Goal: Task Accomplishment & Management: Manage account settings

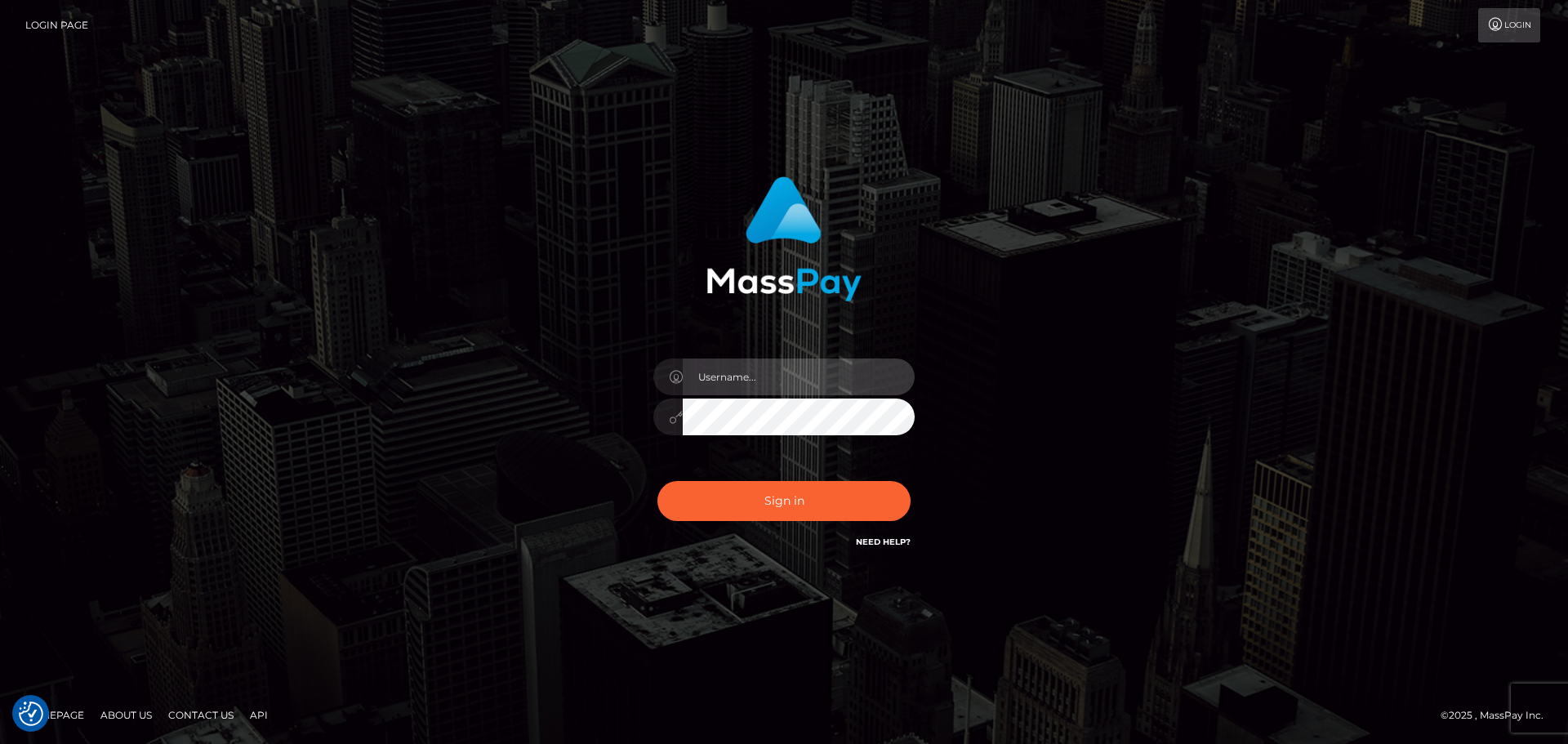
click at [845, 372] on input "text" at bounding box center [799, 376] width 232 height 36
click at [1037, 334] on div "Sign in" at bounding box center [784, 372] width 931 height 415
click at [864, 378] on input "text" at bounding box center [799, 376] width 232 height 36
type input "emmagrangehill1975@gmail.com"
click at [842, 612] on div "emmagrangehill1975@gmail.com" at bounding box center [784, 372] width 1568 height 660
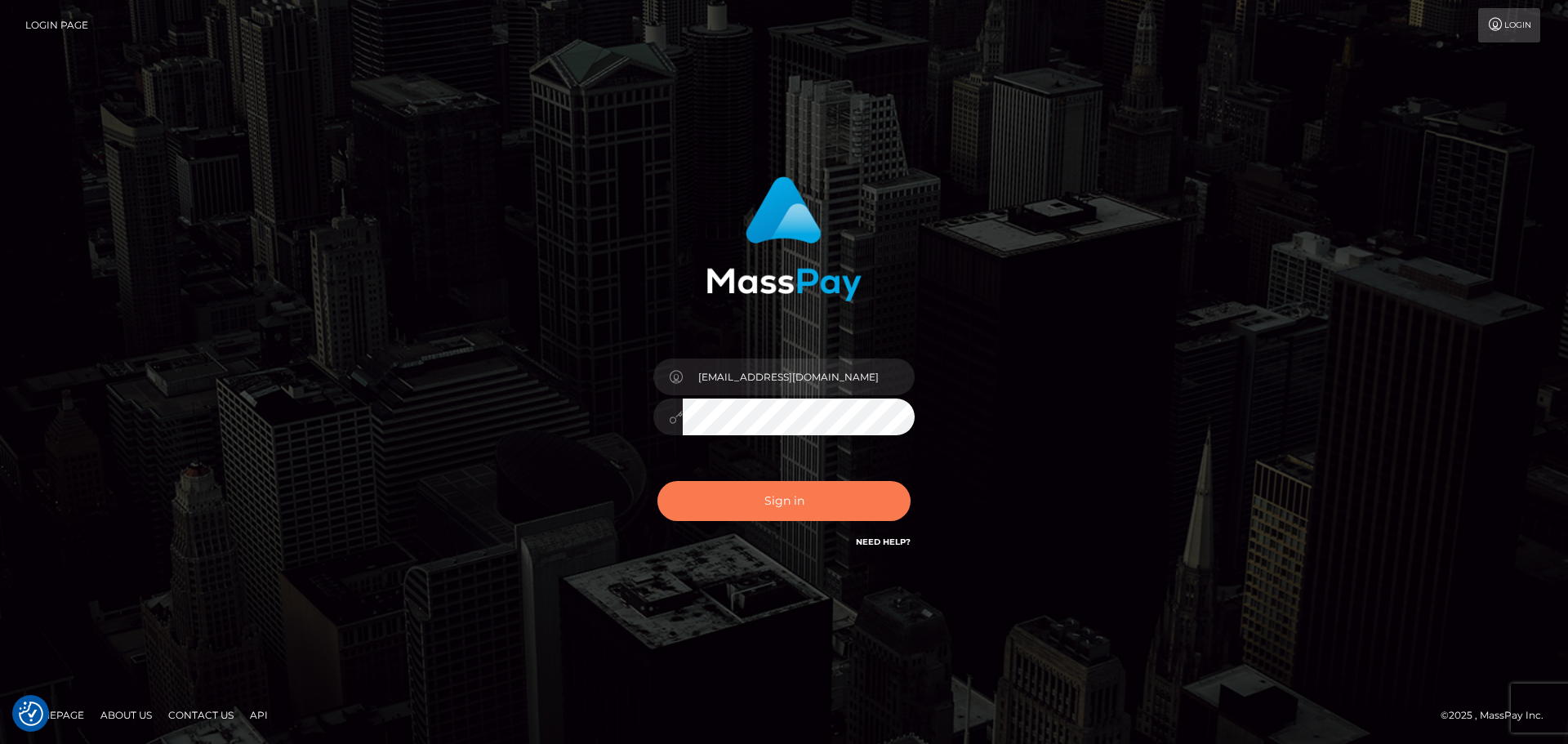
click at [816, 493] on button "Sign in" at bounding box center [784, 500] width 253 height 40
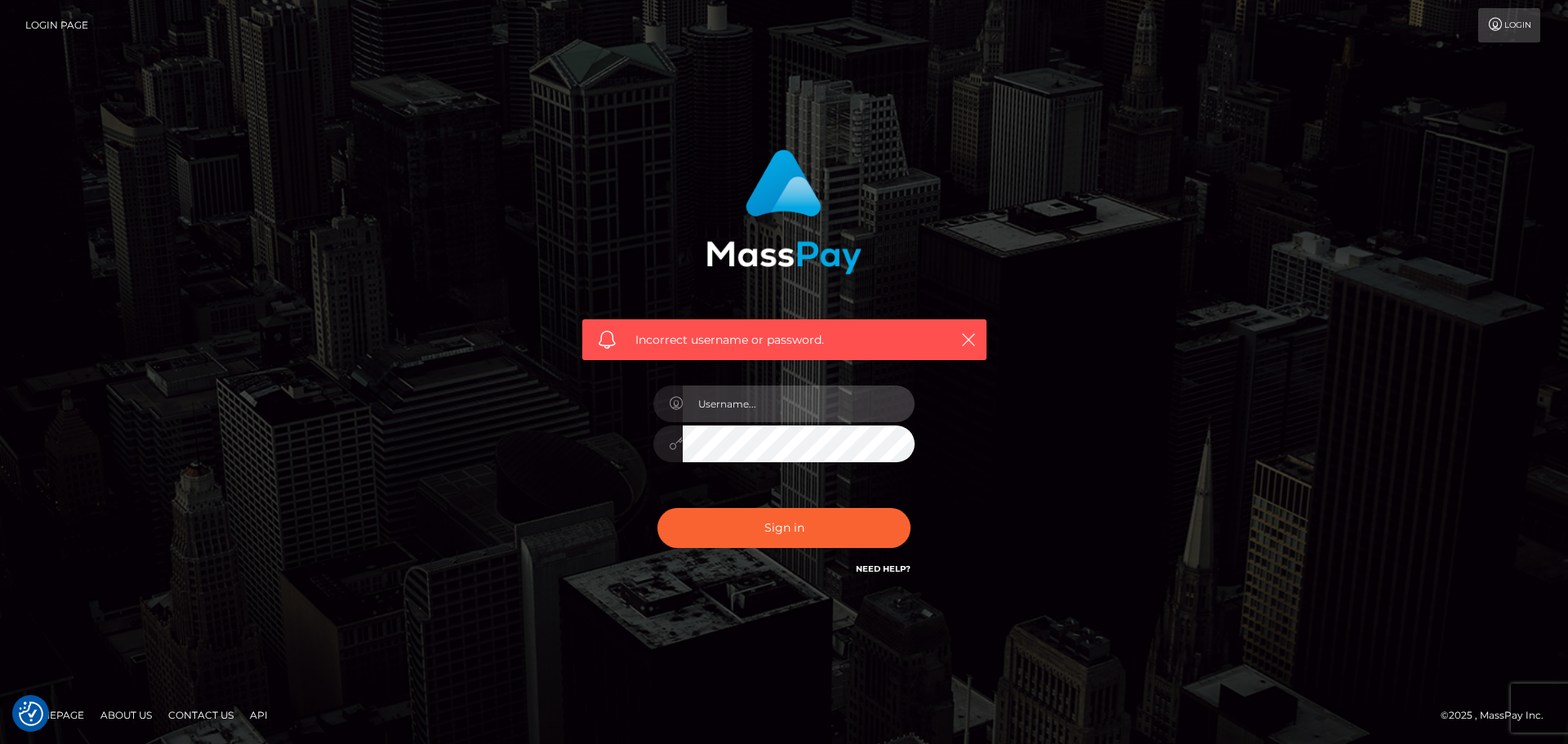
click at [807, 412] on input "text" at bounding box center [799, 403] width 232 height 36
type input "niteflirtmoney@gmail.com"
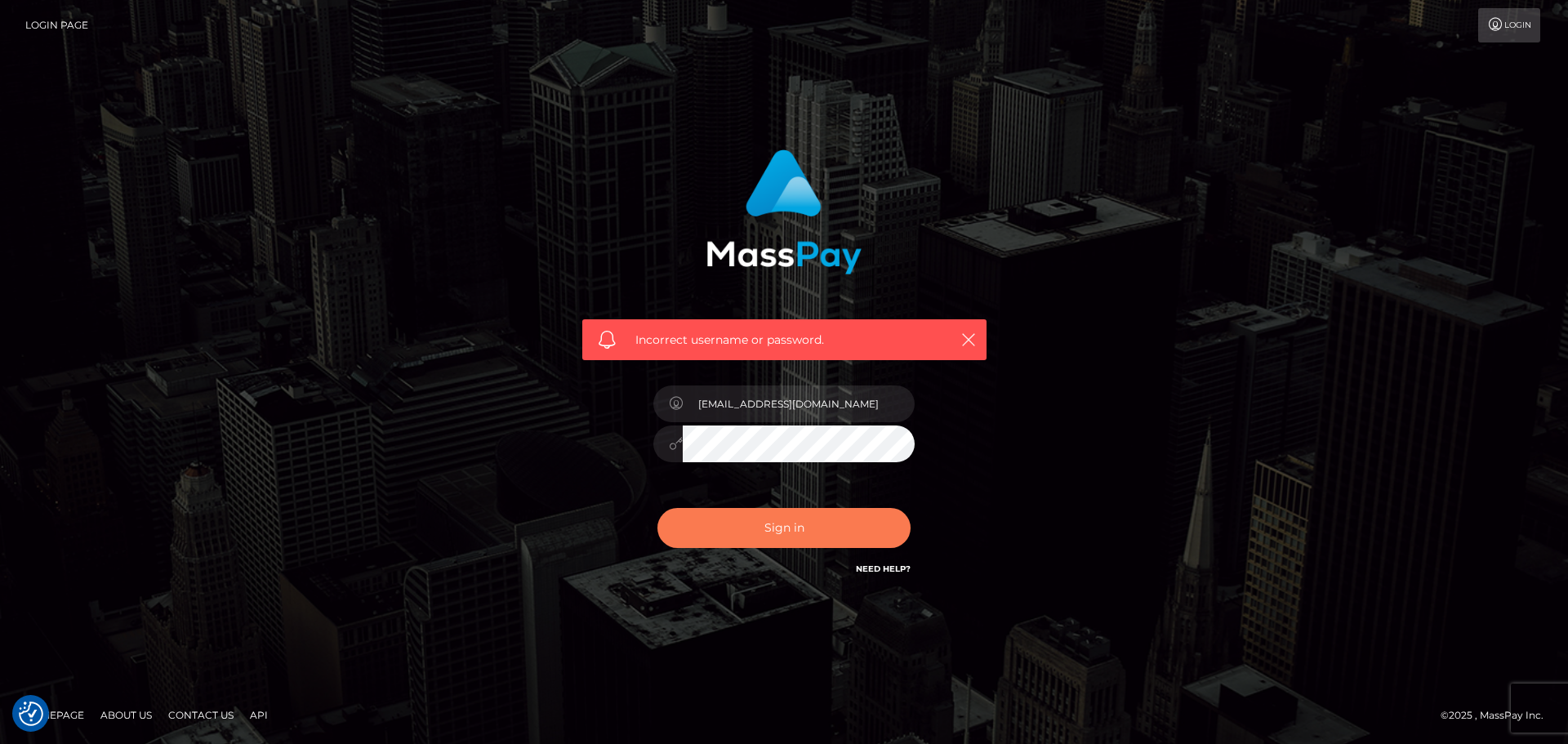
click at [800, 535] on button "Sign in" at bounding box center [784, 527] width 253 height 40
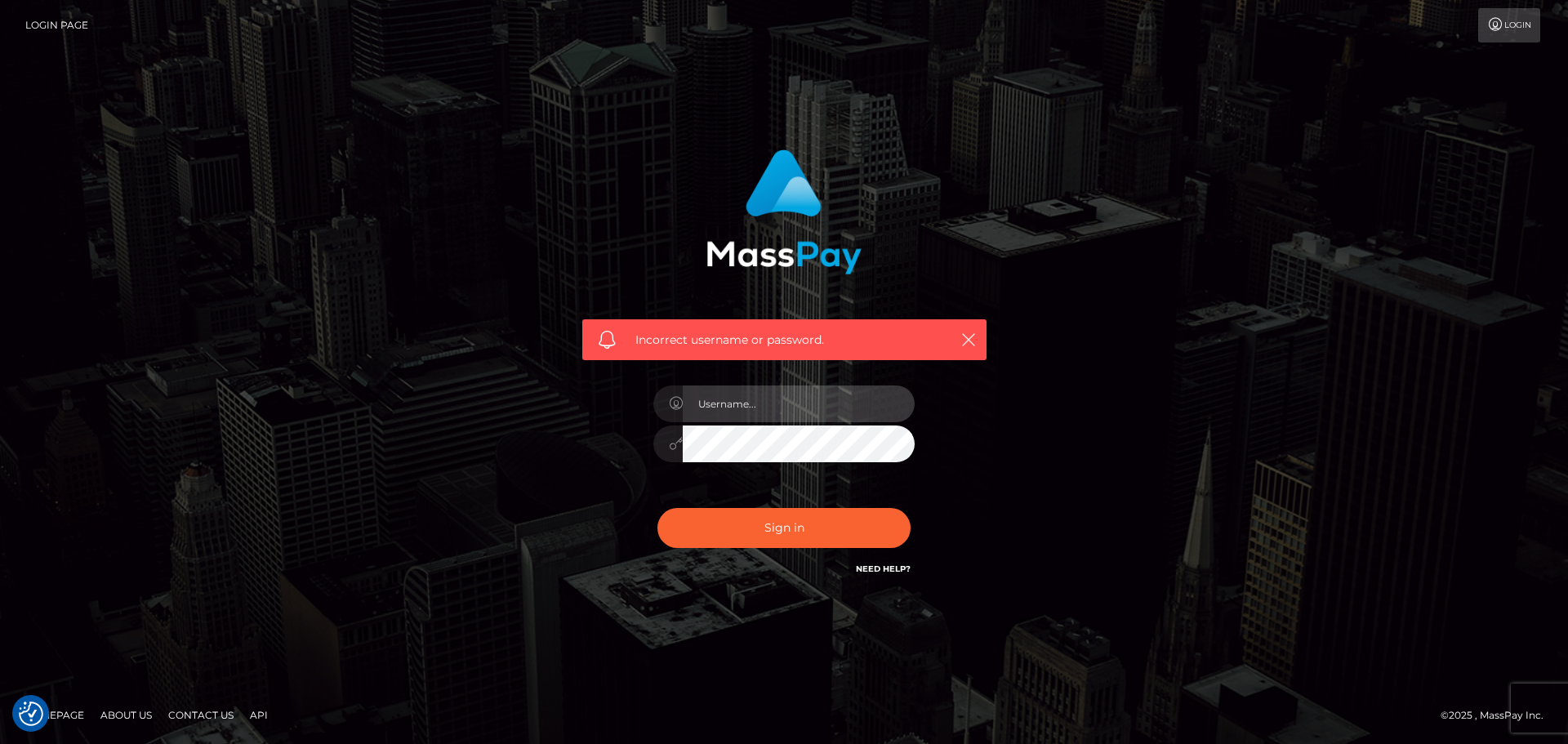
click at [798, 403] on input "text" at bounding box center [799, 403] width 232 height 36
type input "[EMAIL_ADDRESS][DOMAIN_NAME]"
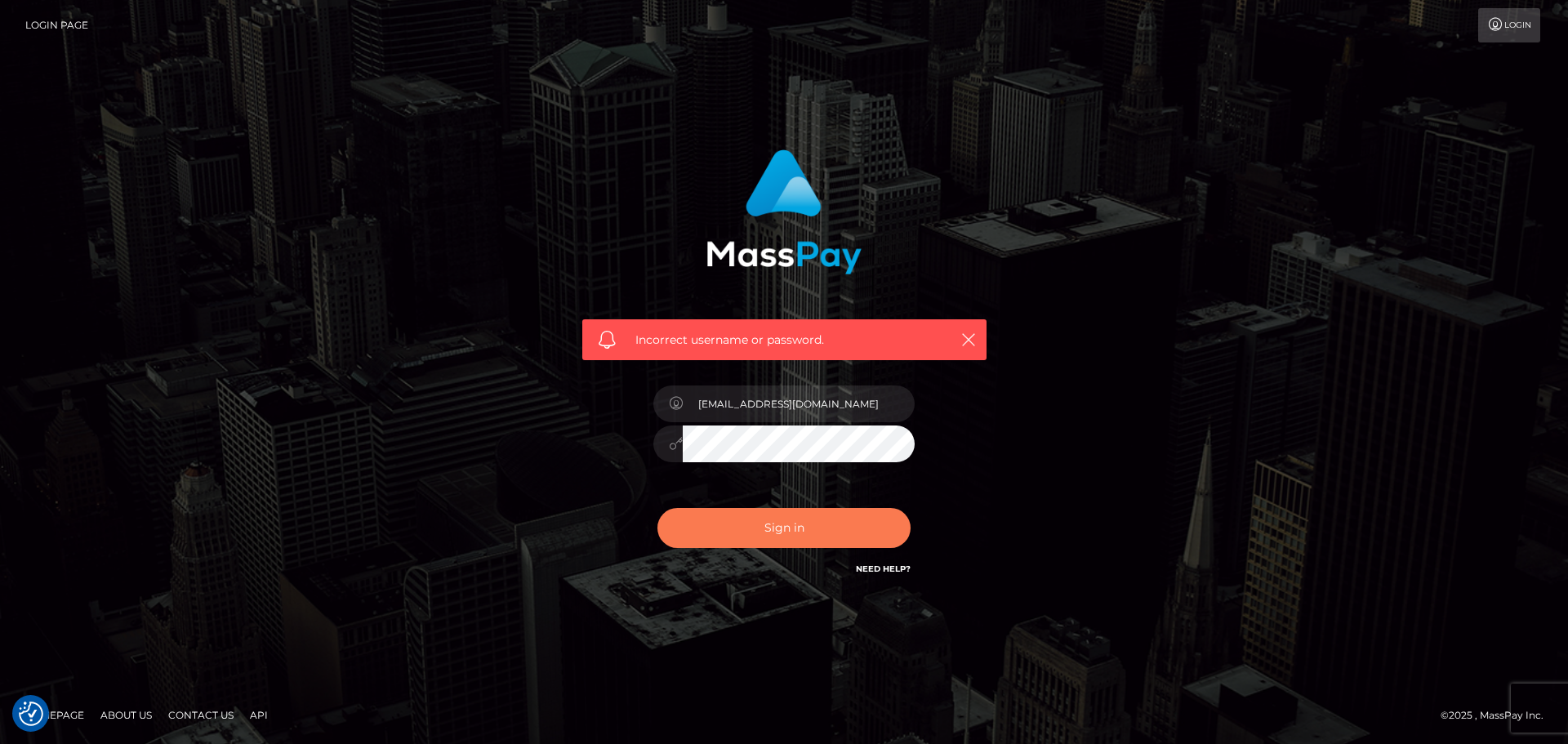
click at [793, 535] on button "Sign in" at bounding box center [784, 527] width 253 height 40
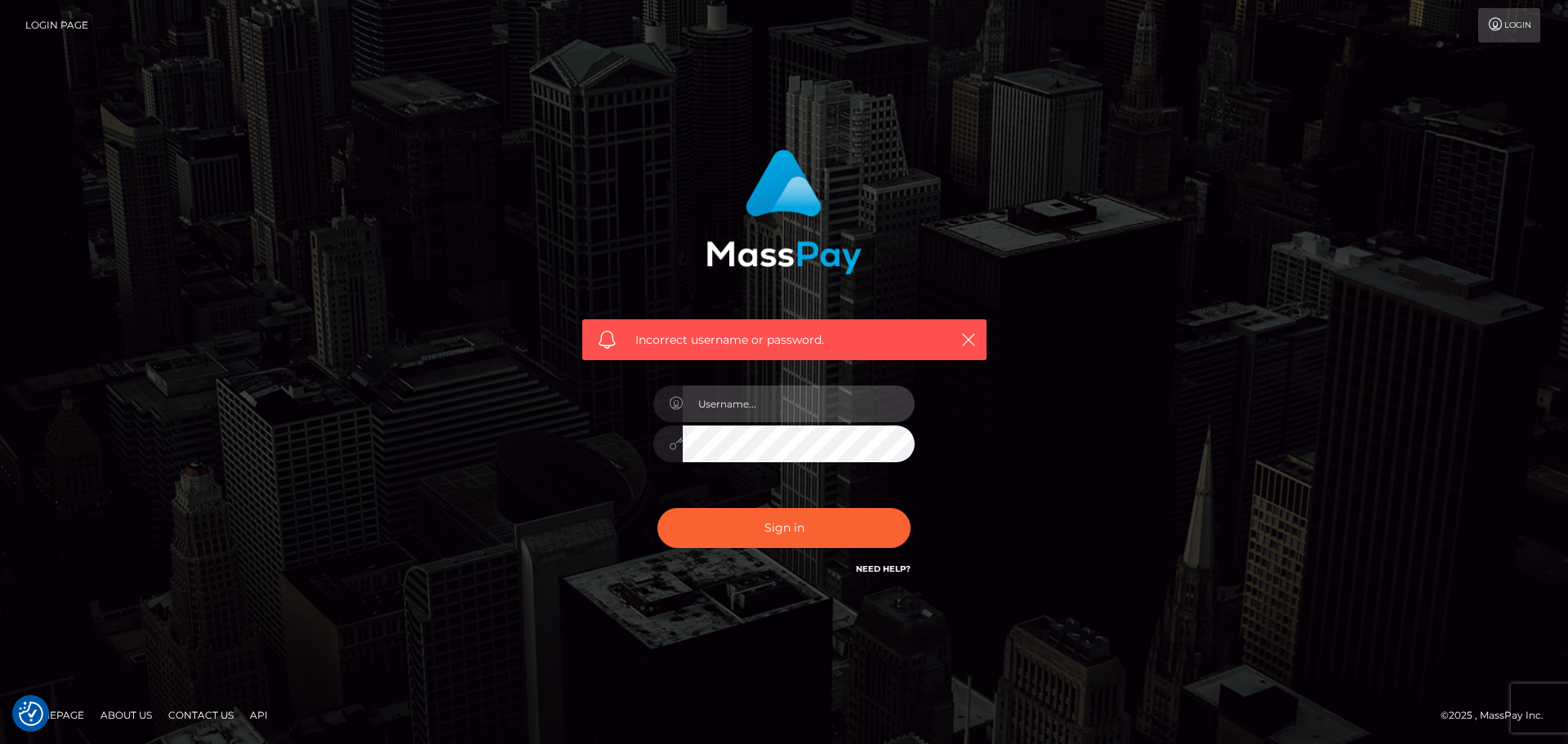
click at [795, 400] on input "text" at bounding box center [799, 403] width 232 height 36
click at [1163, 599] on div "Incorrect username or password." at bounding box center [784, 372] width 931 height 469
click at [831, 396] on input "text" at bounding box center [799, 403] width 232 height 36
type input "lexymayrose@gmail.com"
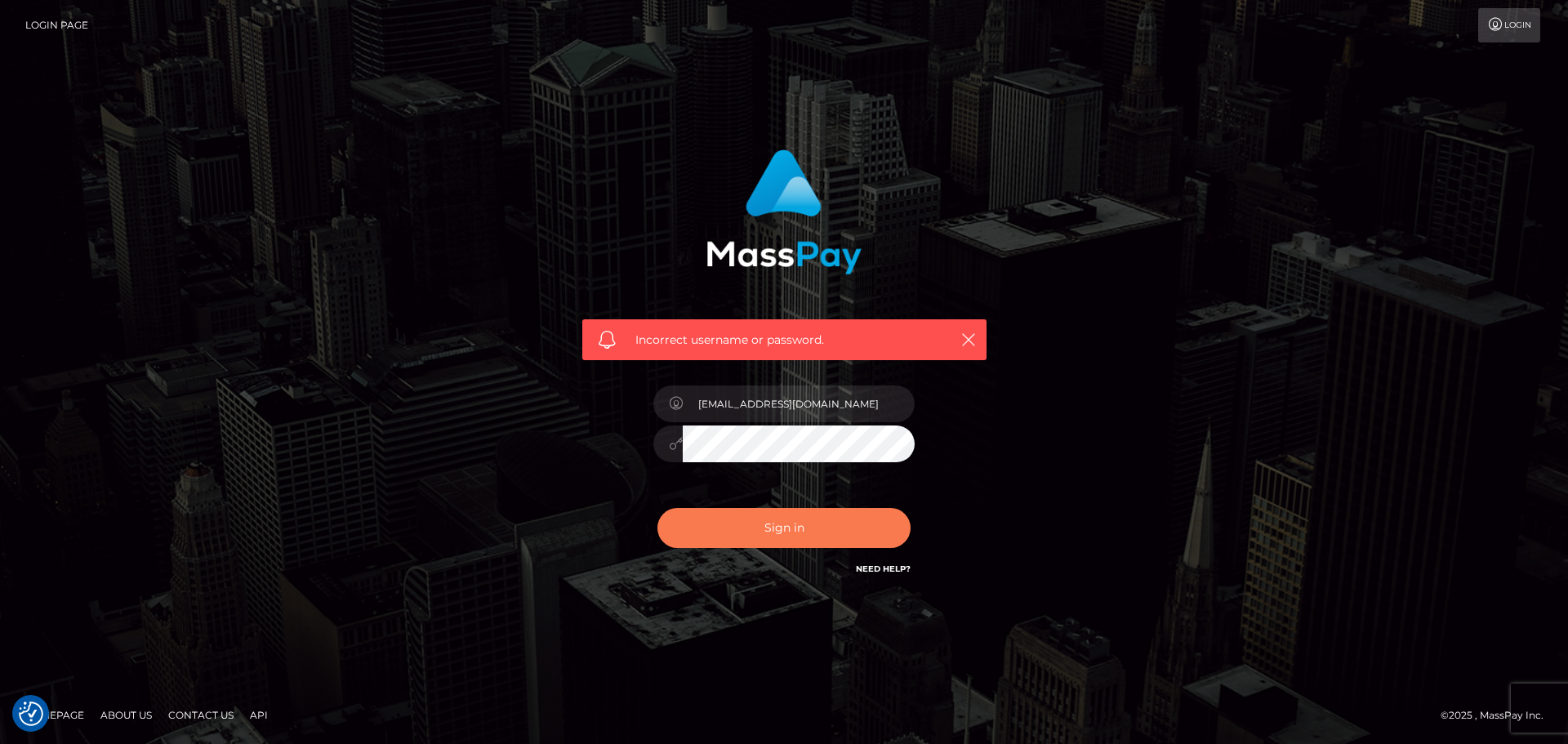
click at [752, 525] on button "Sign in" at bounding box center [784, 527] width 253 height 40
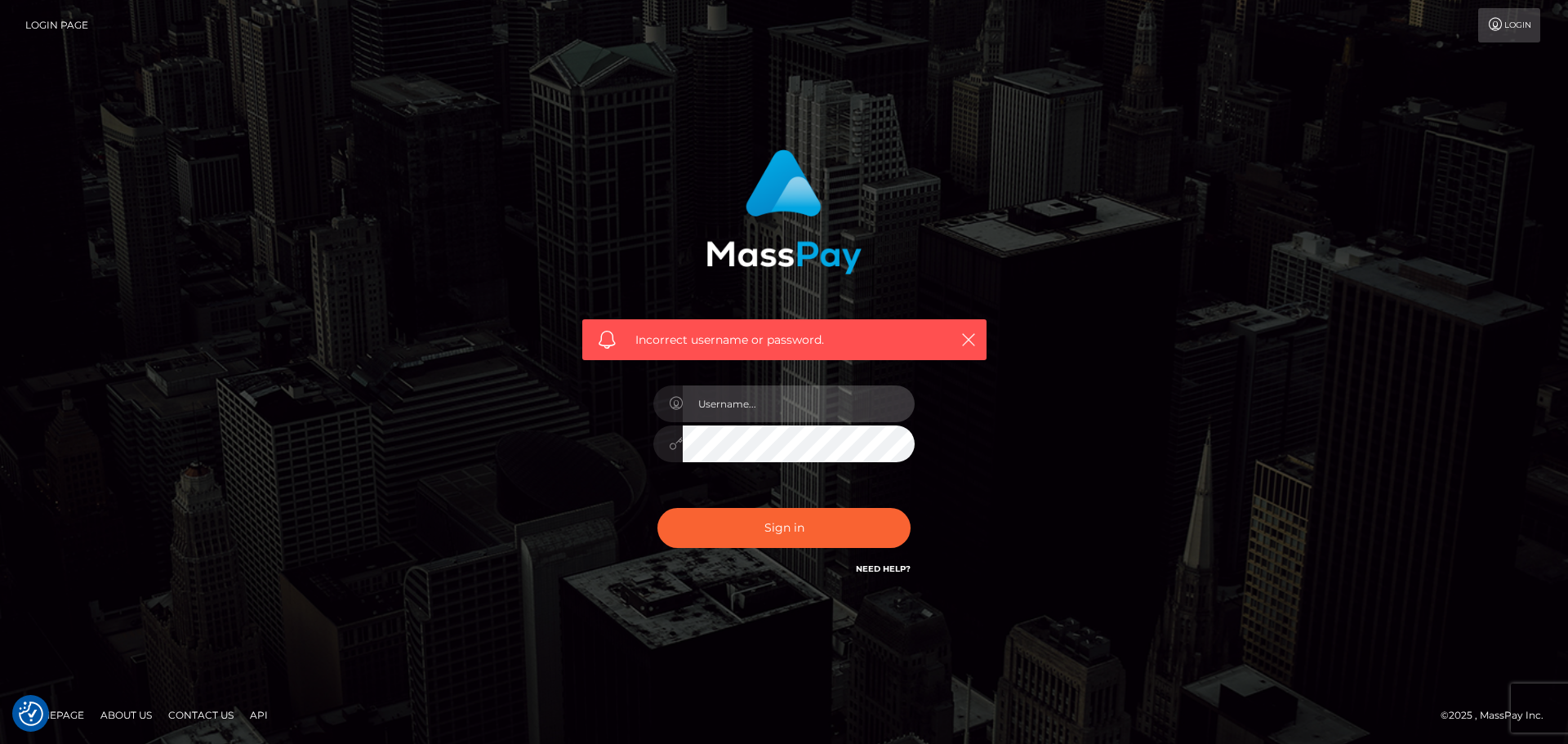
click at [793, 401] on input "text" at bounding box center [799, 403] width 232 height 36
type input "[EMAIL_ADDRESS][DOMAIN_NAME]"
click at [1037, 566] on div "Incorrect username or password. [EMAIL_ADDRESS][DOMAIN_NAME]" at bounding box center [784, 372] width 931 height 469
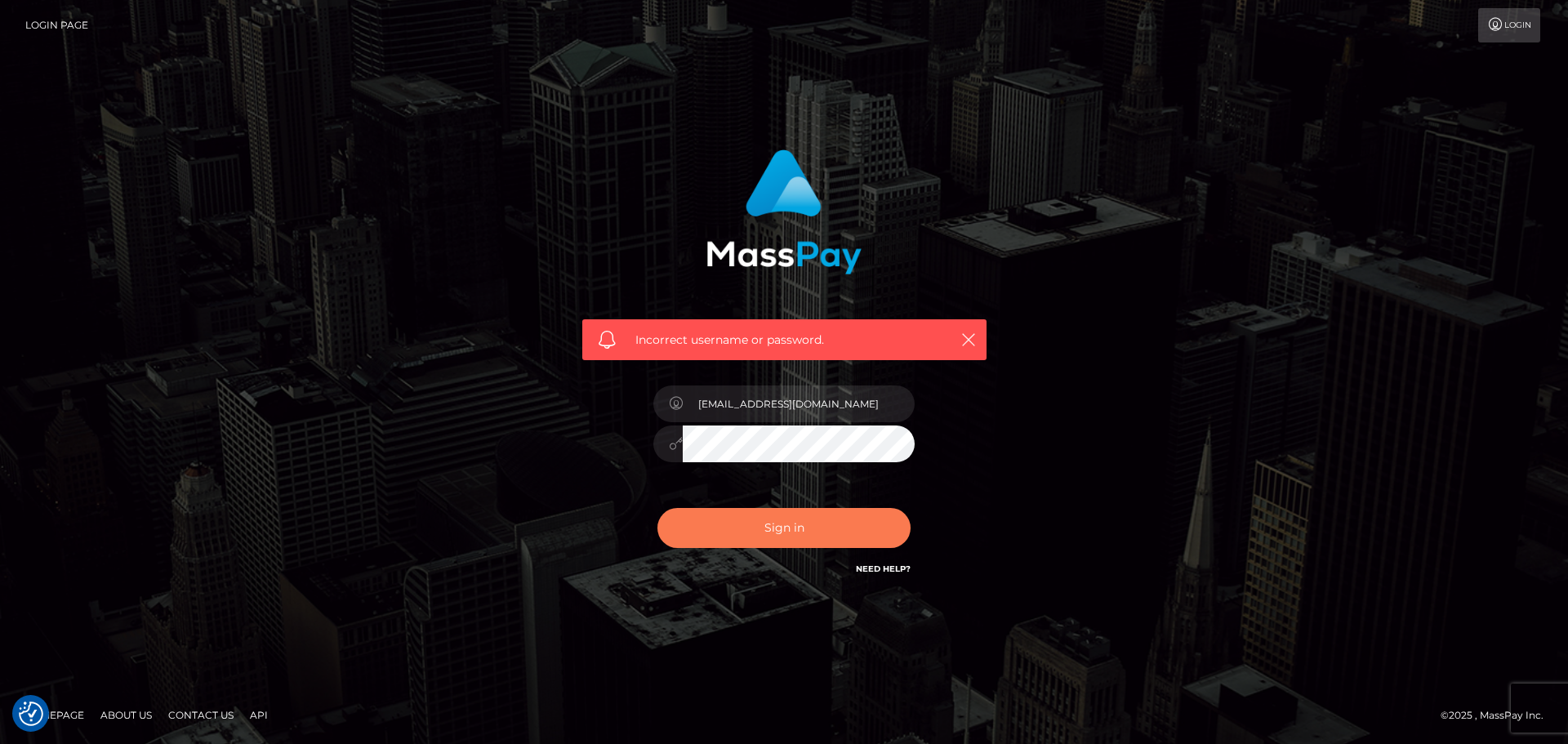
click at [838, 535] on button "Sign in" at bounding box center [784, 527] width 253 height 40
checkbox input "true"
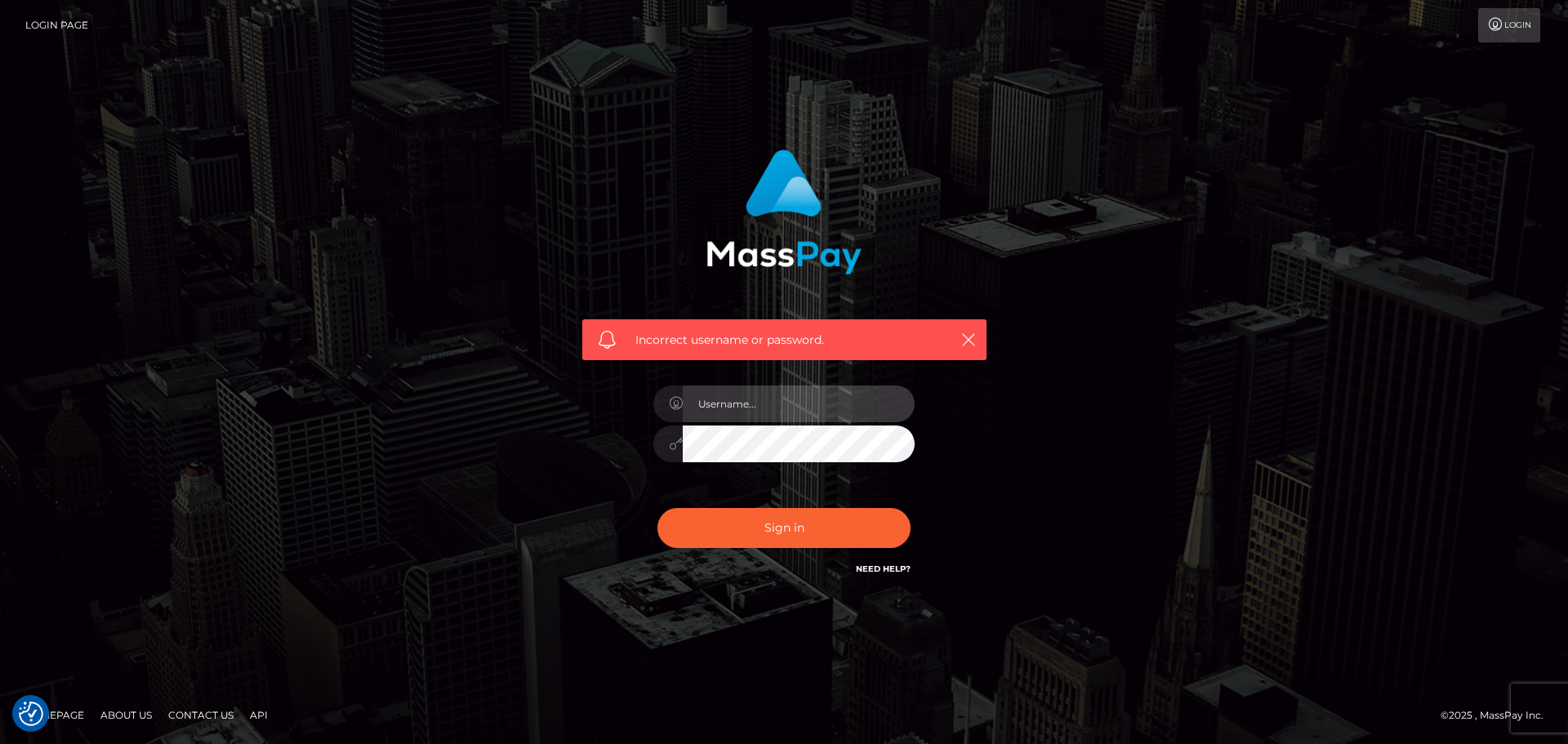
click at [779, 410] on input "text" at bounding box center [799, 403] width 232 height 36
type input "emmagrangehill1975@gmail.com"
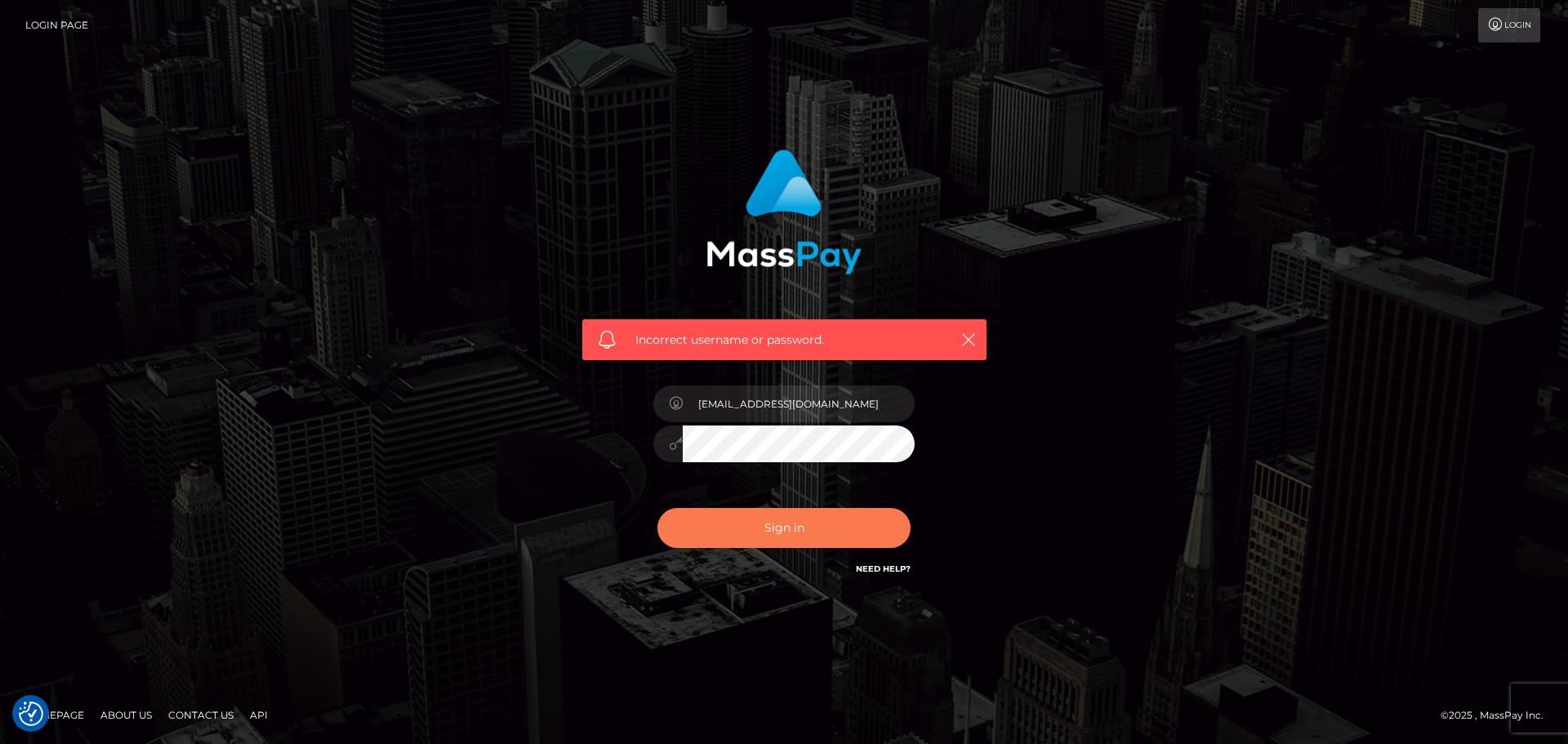
click at [865, 524] on button "Sign in" at bounding box center [784, 527] width 253 height 40
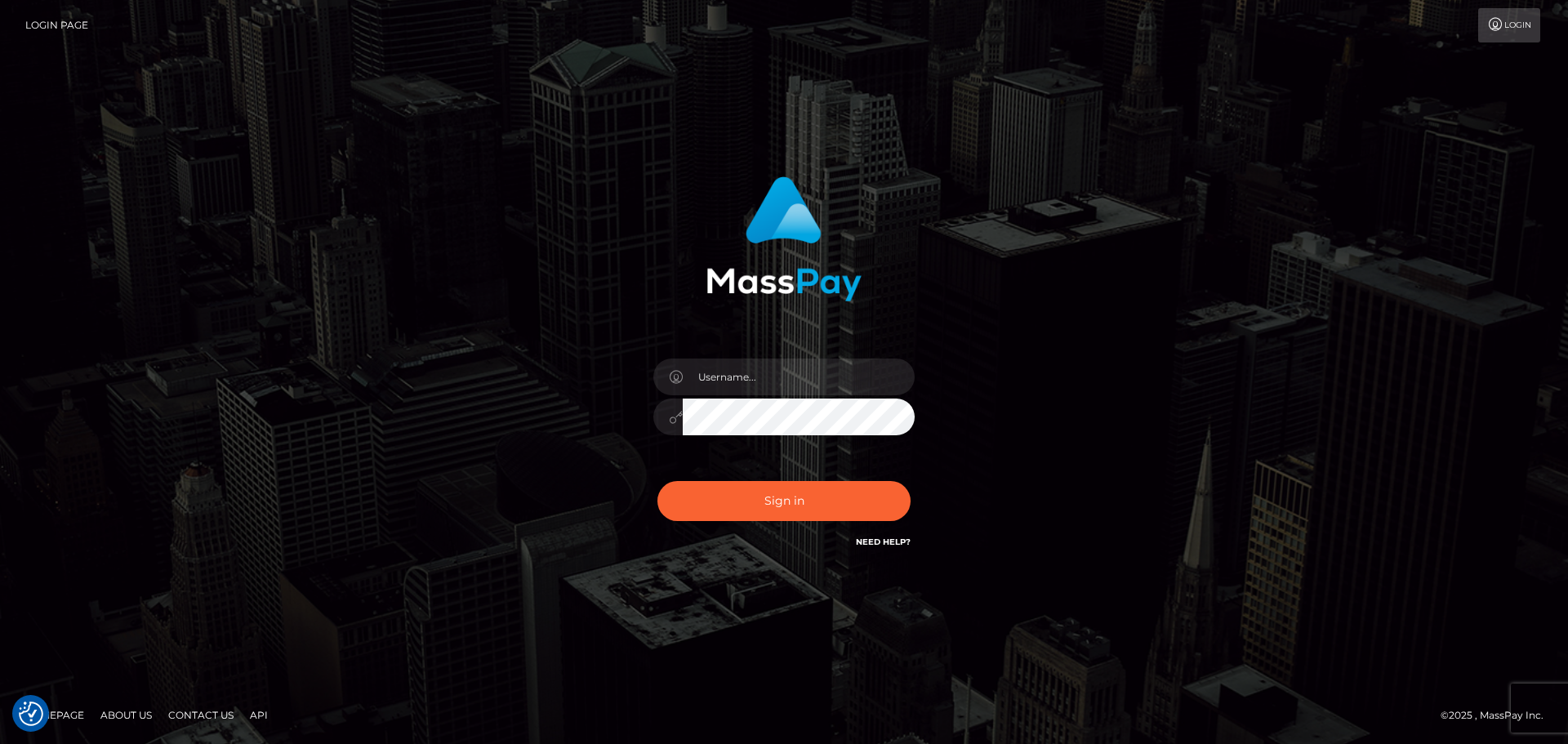
click at [1501, 35] on link "Login" at bounding box center [1509, 25] width 62 height 35
click at [889, 545] on link "Need Help?" at bounding box center [883, 541] width 55 height 11
click at [785, 238] on img at bounding box center [784, 238] width 155 height 125
click at [902, 541] on link "Need Help?" at bounding box center [883, 541] width 55 height 11
click at [902, 540] on link "Need Help?" at bounding box center [883, 541] width 55 height 11
